Goal: Task Accomplishment & Management: Complete application form

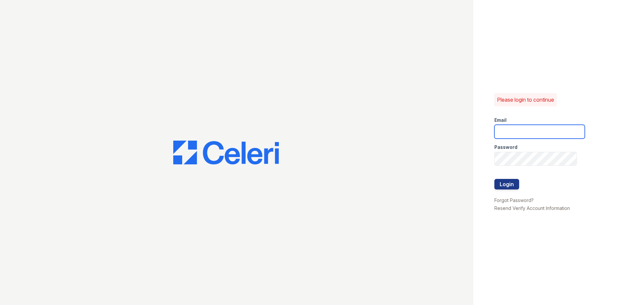
click at [512, 134] on input "email" at bounding box center [540, 132] width 90 height 14
type input "pike3400amgr@greystar.com"
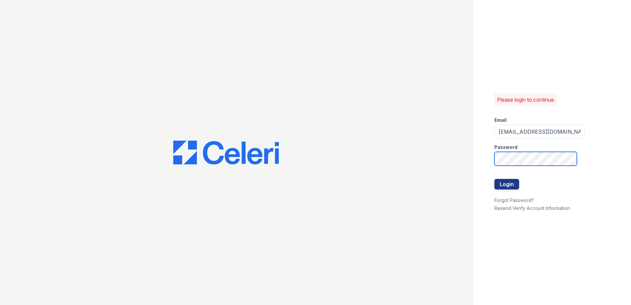
click at [495, 179] on button "Login" at bounding box center [507, 184] width 25 height 11
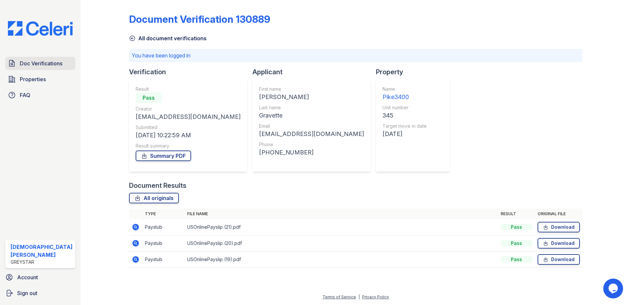
click at [45, 65] on span "Doc Verifications" at bounding box center [41, 63] width 43 height 8
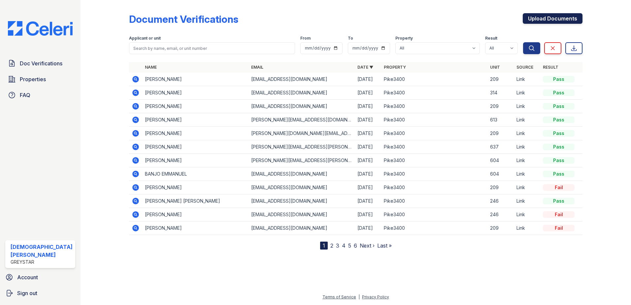
click at [541, 19] on link "Upload Documents" at bounding box center [553, 18] width 60 height 11
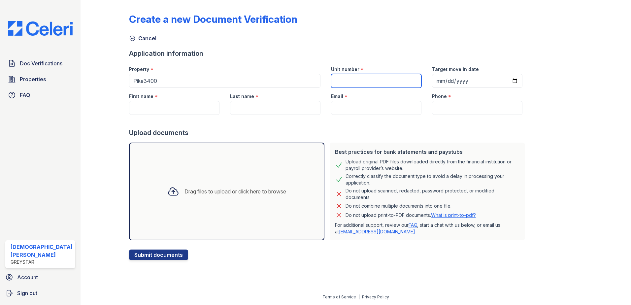
click at [378, 76] on input "Unit number" at bounding box center [376, 81] width 90 height 14
type input "242"
click at [172, 107] on input "First name" at bounding box center [174, 108] width 90 height 14
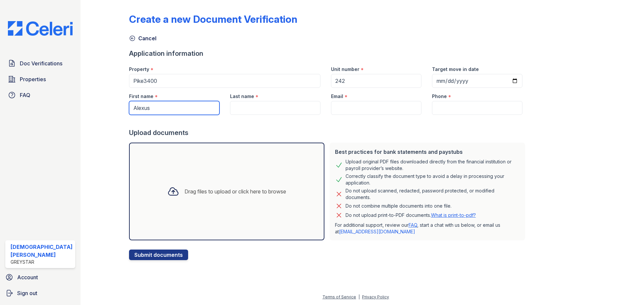
type input "Alexus"
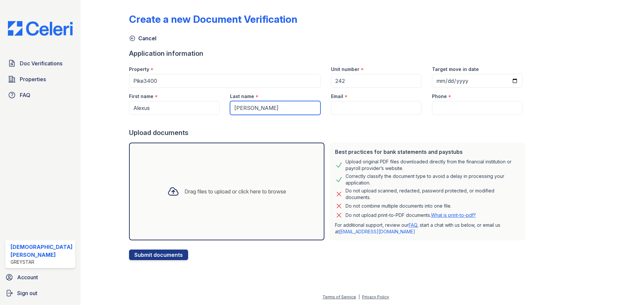
type input "Rollins"
paste input "alexusrollins595@gmail.com"
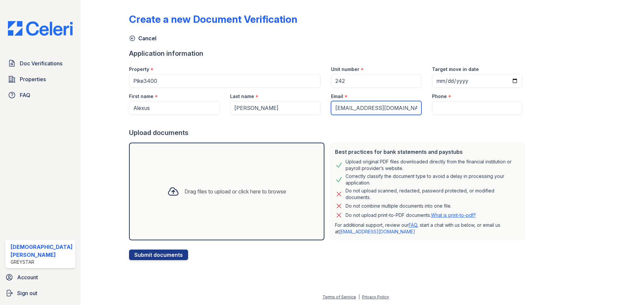
type input "alexusrollins595@gmail.com"
click at [451, 105] on input "Phone" at bounding box center [477, 108] width 90 height 14
paste input "(540) 498-3941"
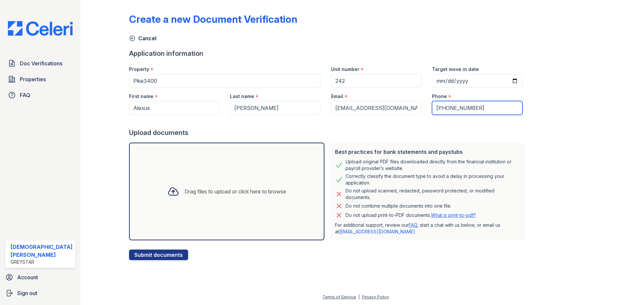
type input "(540) 498-3941"
click at [377, 127] on div at bounding box center [328, 121] width 399 height 13
click at [152, 252] on button "Submit documents" at bounding box center [158, 255] width 59 height 11
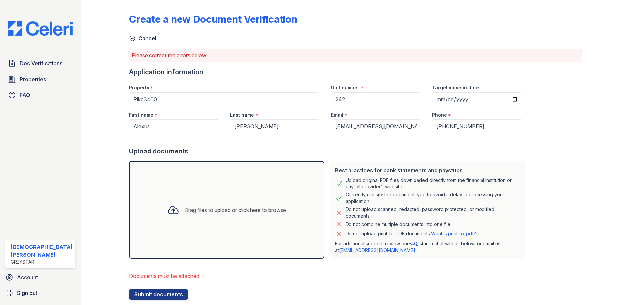
click at [215, 202] on div "Drag files to upload or click here to browse" at bounding box center [226, 210] width 129 height 22
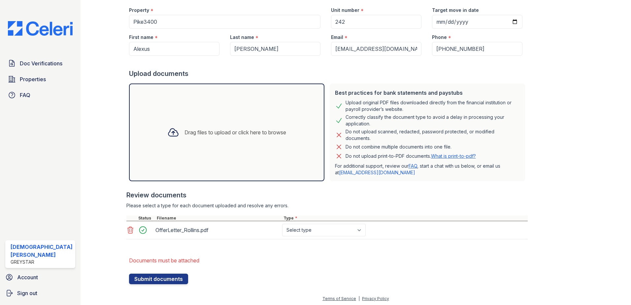
scroll to position [79, 0]
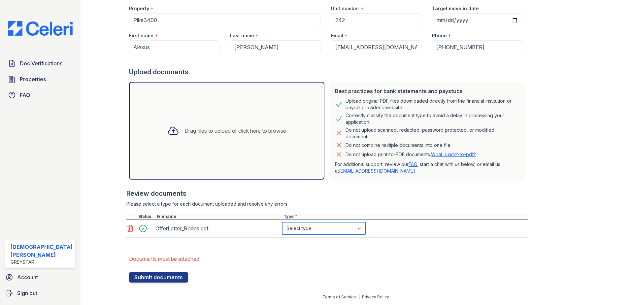
click at [305, 230] on select "Select type Paystub Bank Statement Offer Letter Tax Documents Benefit Award Let…" at bounding box center [324, 228] width 84 height 13
select select "offer_letter"
click at [282, 222] on select "Select type Paystub Bank Statement Offer Letter Tax Documents Benefit Award Let…" at bounding box center [324, 228] width 84 height 13
click at [307, 253] on li "Documents must be attached" at bounding box center [328, 258] width 399 height 13
click at [162, 275] on button "Submit documents" at bounding box center [158, 277] width 59 height 11
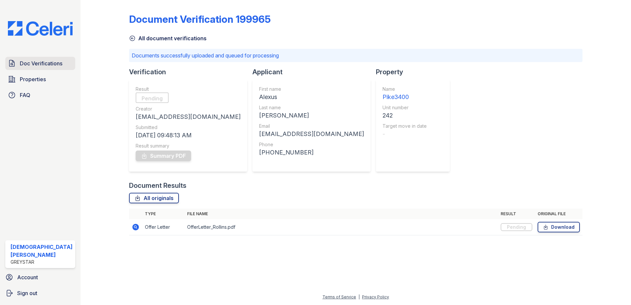
click at [23, 59] on span "Doc Verifications" at bounding box center [41, 63] width 43 height 8
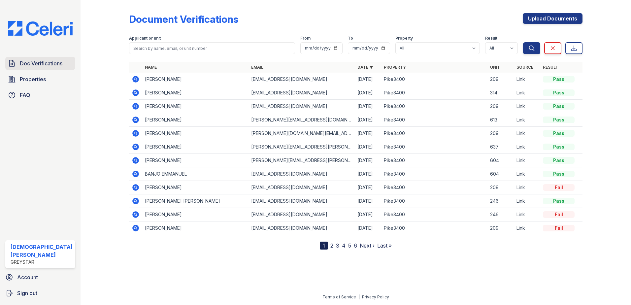
click at [26, 64] on span "Doc Verifications" at bounding box center [41, 63] width 43 height 8
click at [134, 79] on icon at bounding box center [135, 79] width 2 height 2
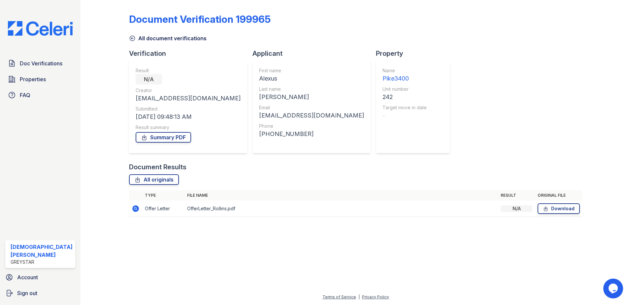
click at [134, 208] on icon at bounding box center [135, 208] width 2 height 2
